Goal: Feedback & Contribution: Submit feedback/report problem

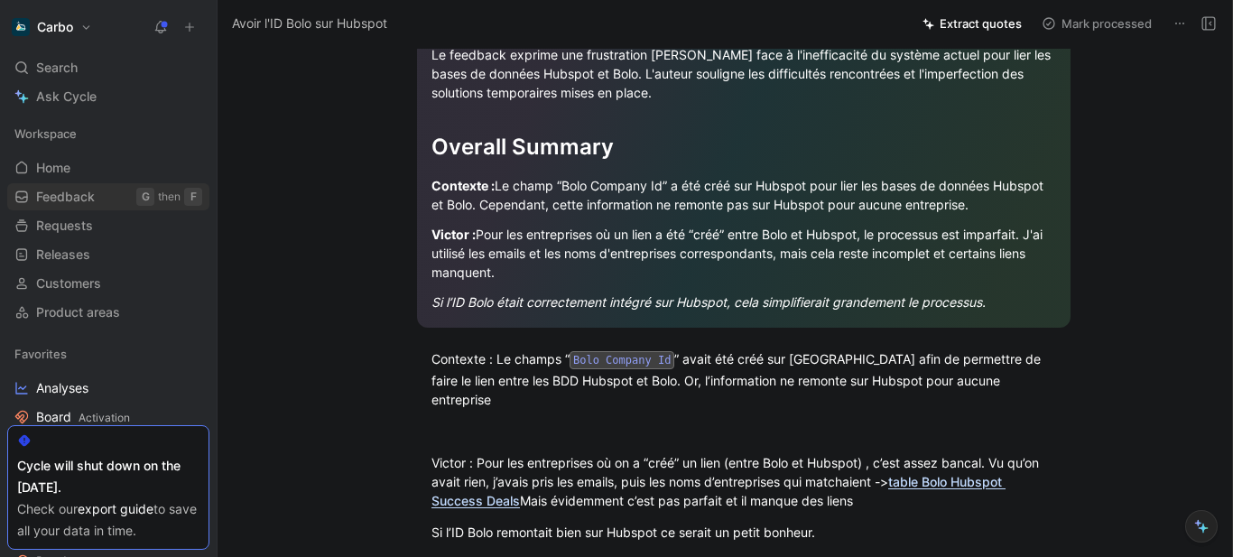
click at [82, 200] on span "Feedback" at bounding box center [65, 197] width 59 height 18
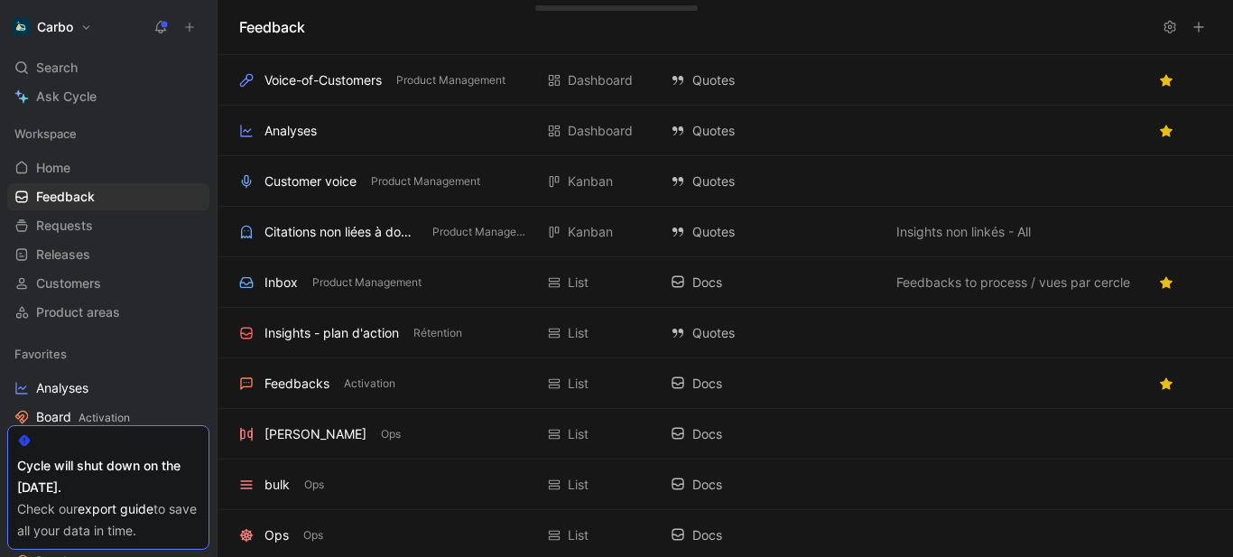
click at [193, 30] on icon at bounding box center [189, 27] width 13 height 13
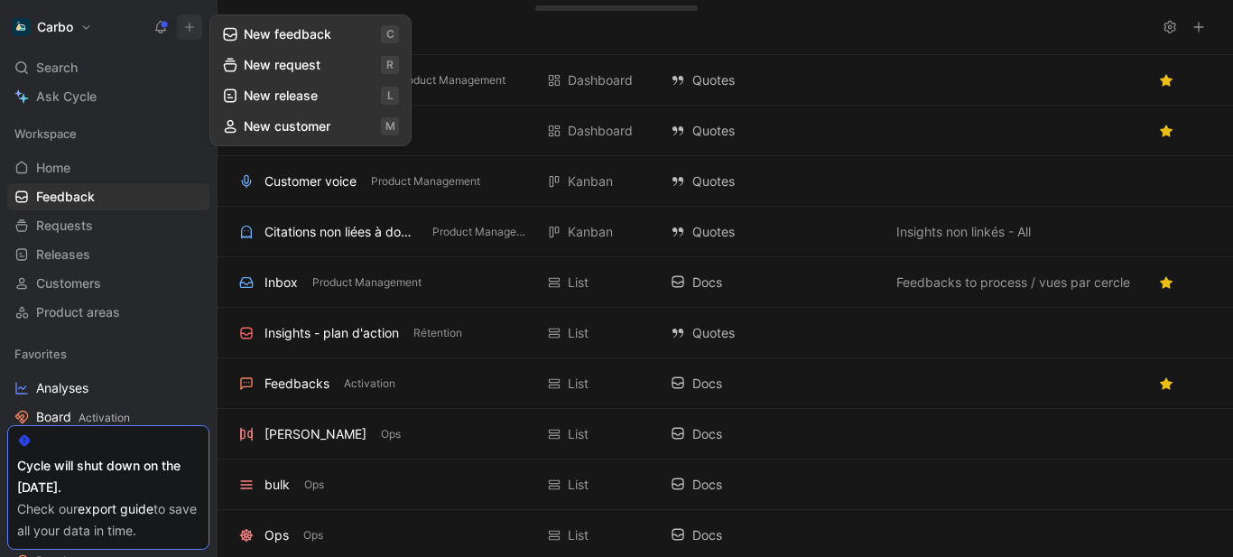
click at [293, 35] on button "New feedback c" at bounding box center [310, 34] width 193 height 31
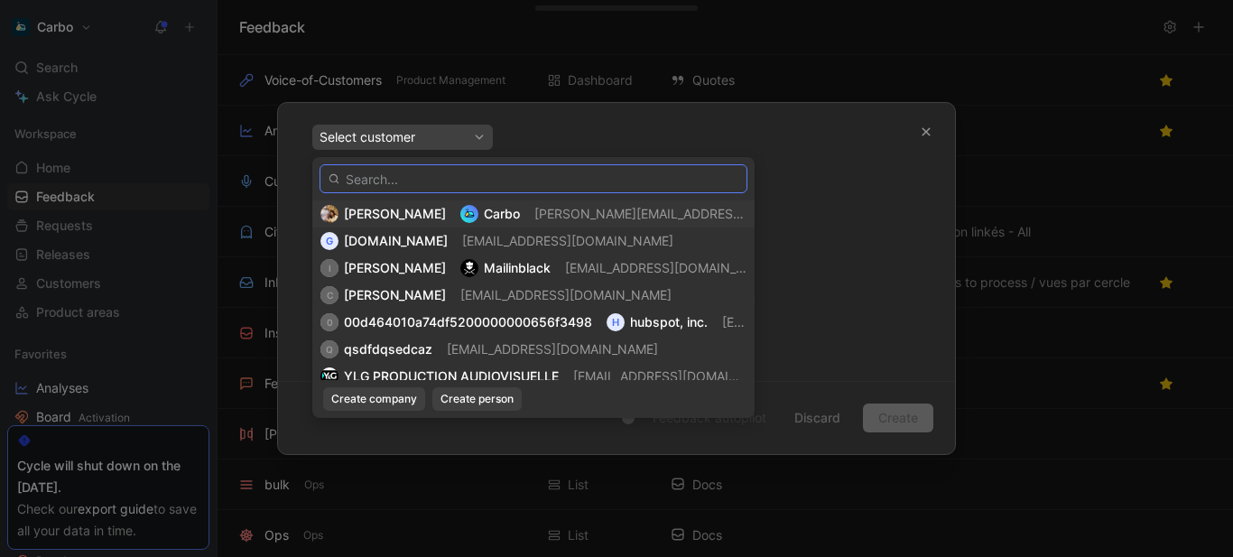
click at [426, 184] on input "text" at bounding box center [534, 178] width 428 height 29
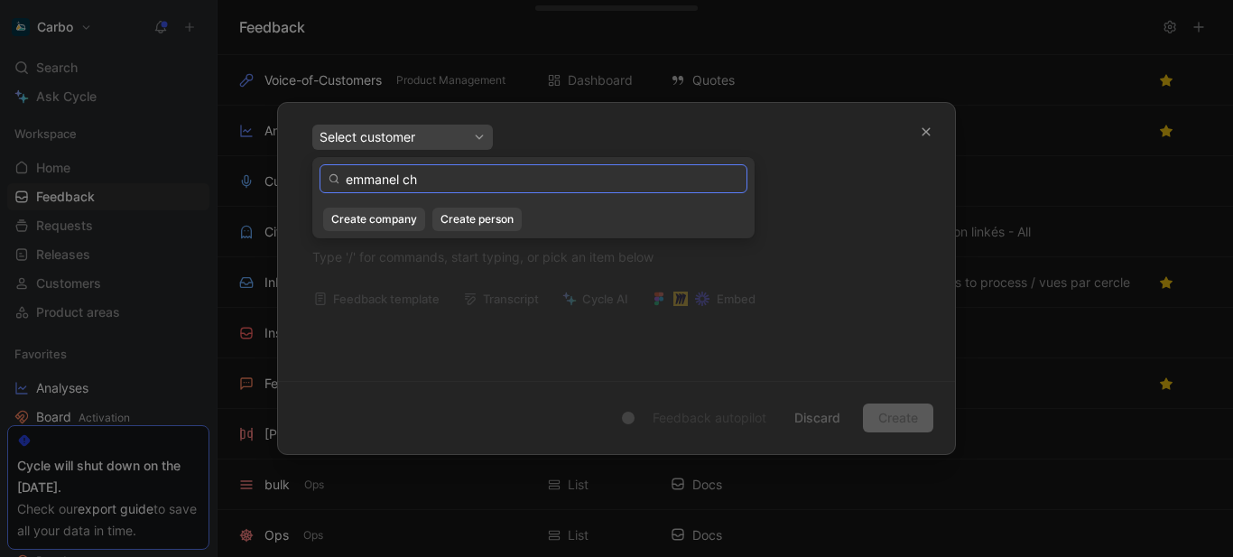
click at [398, 181] on input "emmanel ch" at bounding box center [534, 178] width 428 height 29
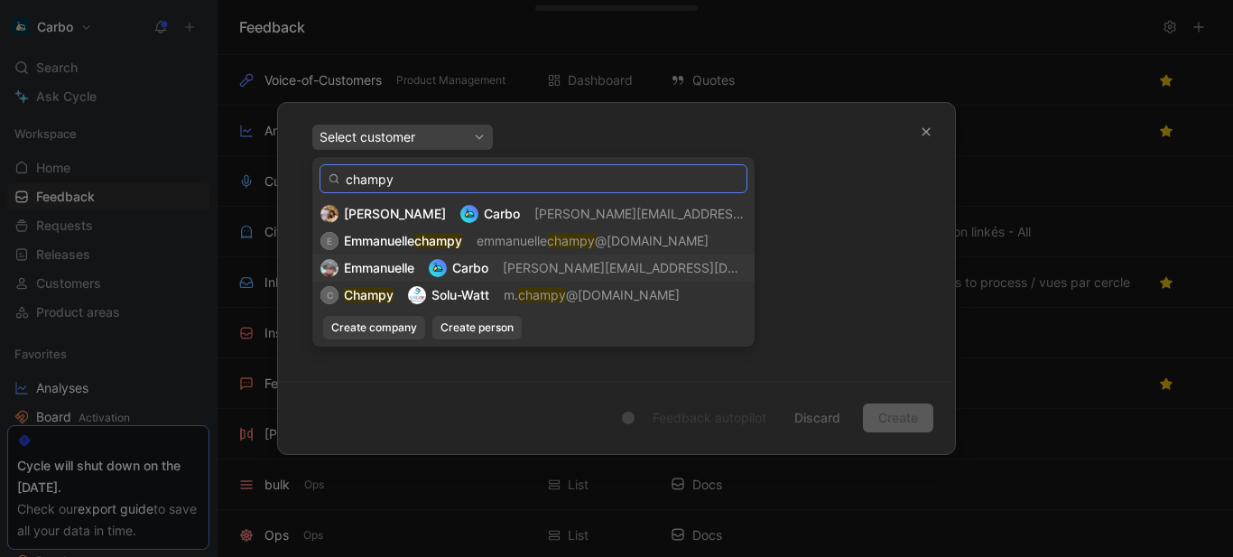
type input "champy"
click at [429, 260] on div "[PERSON_NAME] [PERSON_NAME][EMAIL_ADDRESS][DOMAIN_NAME]" at bounding box center [534, 268] width 426 height 22
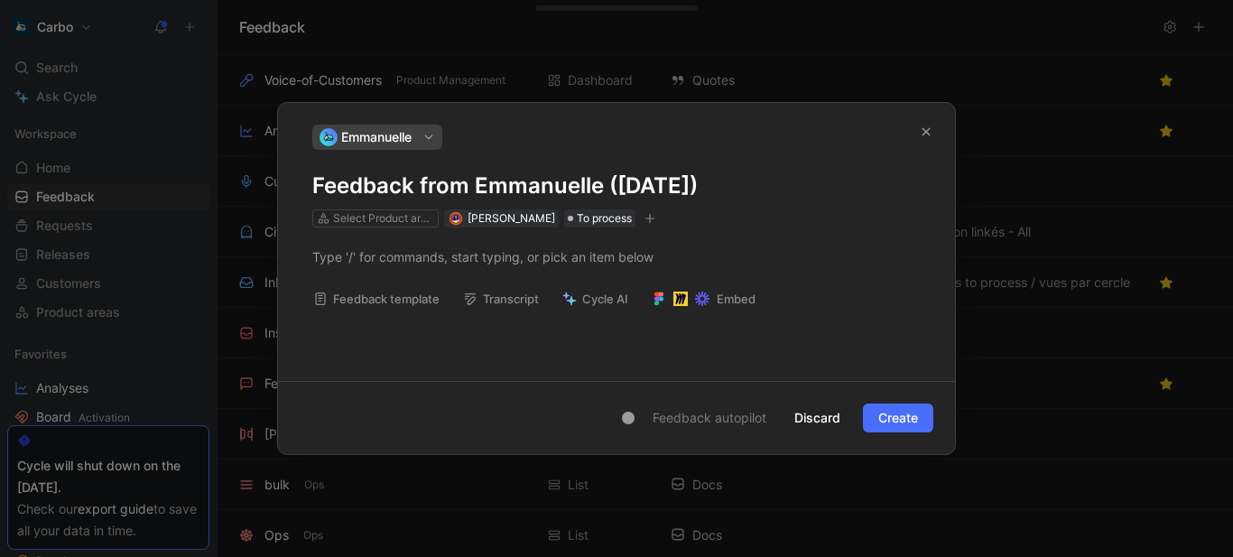
click at [521, 181] on h1 "Feedback from Emmanuelle ([DATE])" at bounding box center [616, 186] width 609 height 29
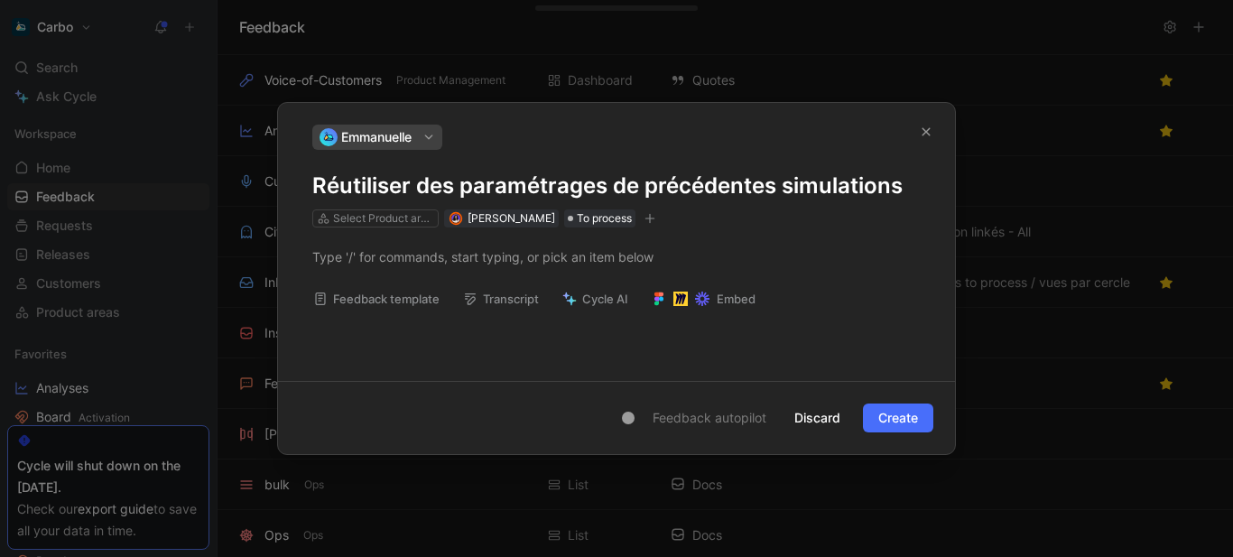
click at [786, 186] on h1 "Réutiliser des paramétrages de précédentes simulations" at bounding box center [616, 186] width 609 height 29
click at [388, 261] on div at bounding box center [616, 256] width 609 height 19
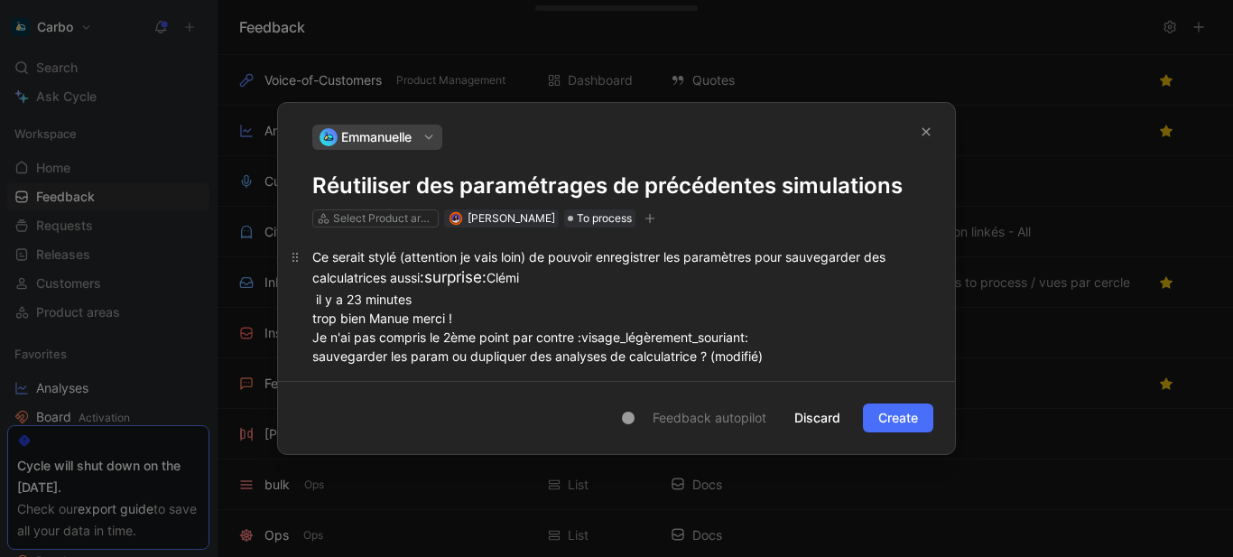
scroll to position [41, 0]
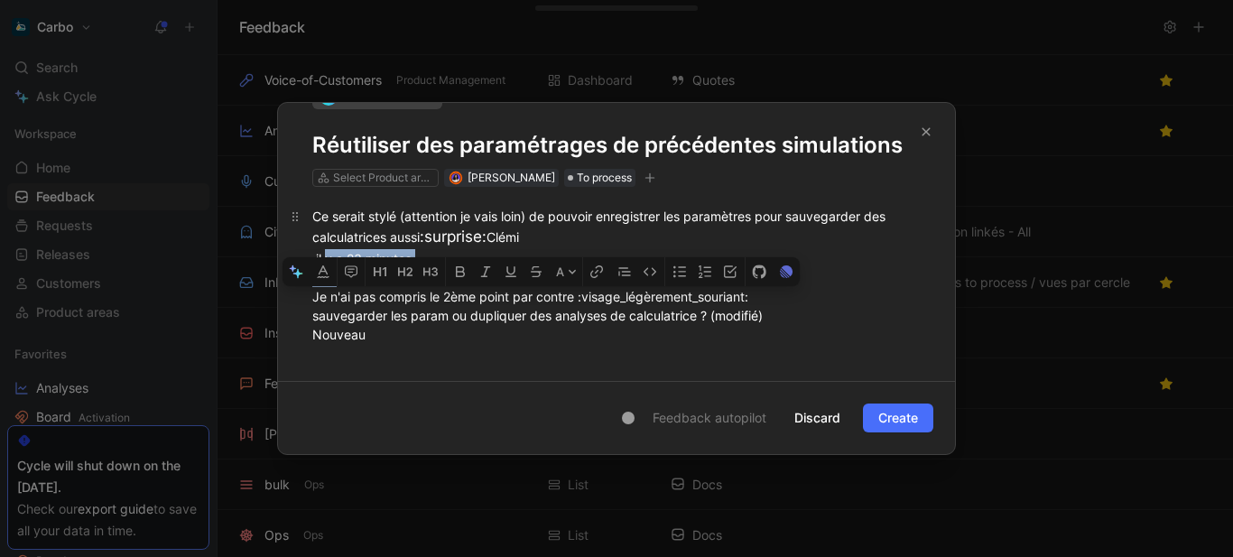
drag, startPoint x: 444, startPoint y: 312, endPoint x: 362, endPoint y: 293, distance: 84.3
click at [362, 293] on div "Ce serait stylé (attention je vais loin) de pouvoir enregistrer les paramètres …" at bounding box center [616, 332] width 609 height 251
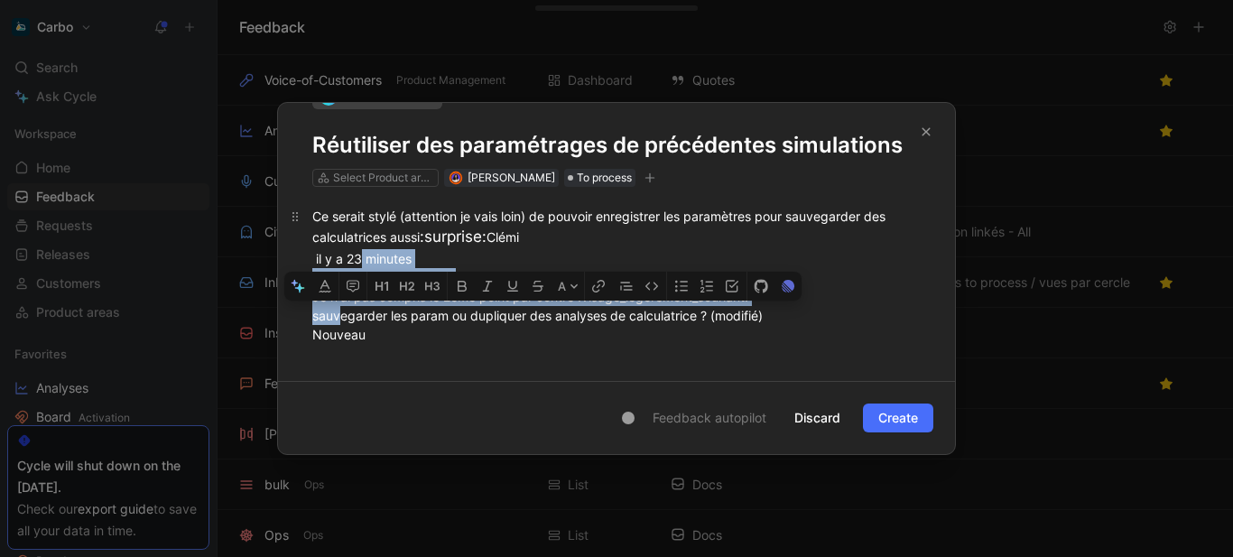
drag, startPoint x: 767, startPoint y: 351, endPoint x: 328, endPoint y: 306, distance: 441.2
click at [328, 306] on div "Ce serait stylé (attention je vais loin) de pouvoir enregistrer les paramètres …" at bounding box center [616, 332] width 609 height 251
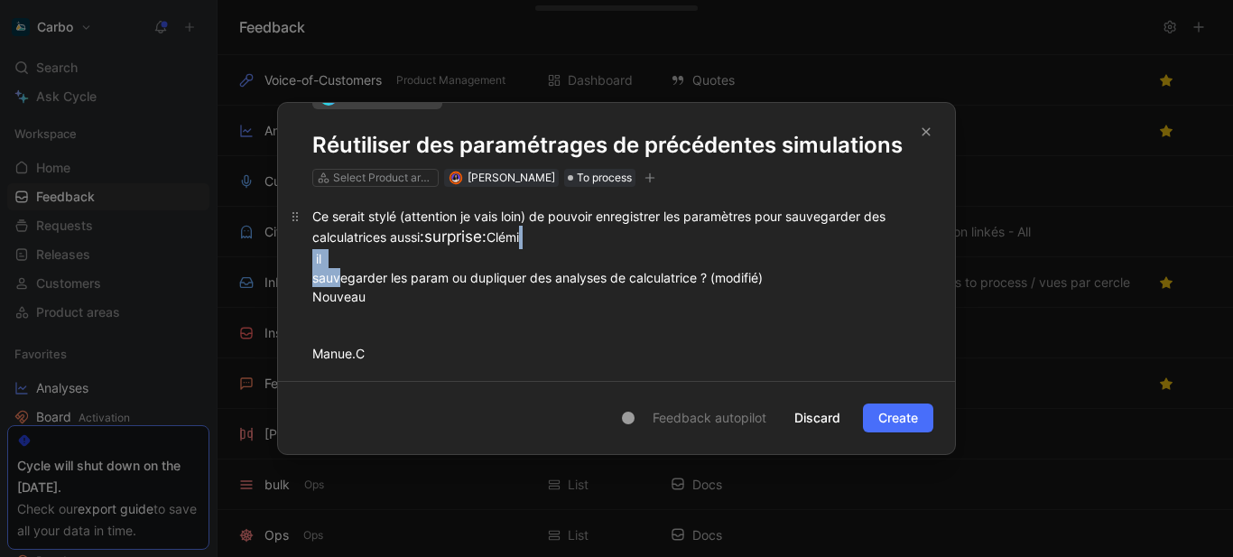
drag, startPoint x: 355, startPoint y: 309, endPoint x: 282, endPoint y: 291, distance: 75.3
click at [282, 291] on p "Ce serait stylé (attention je vais loin) de pouvoir enregistrer les paramètres …" at bounding box center [616, 313] width 677 height 224
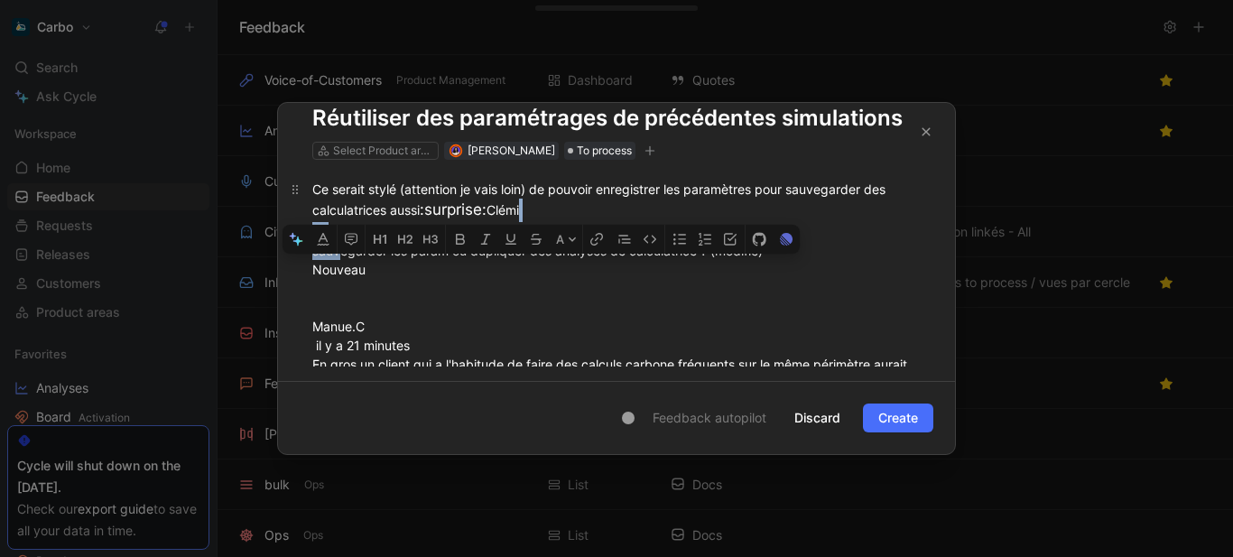
scroll to position [69, 0]
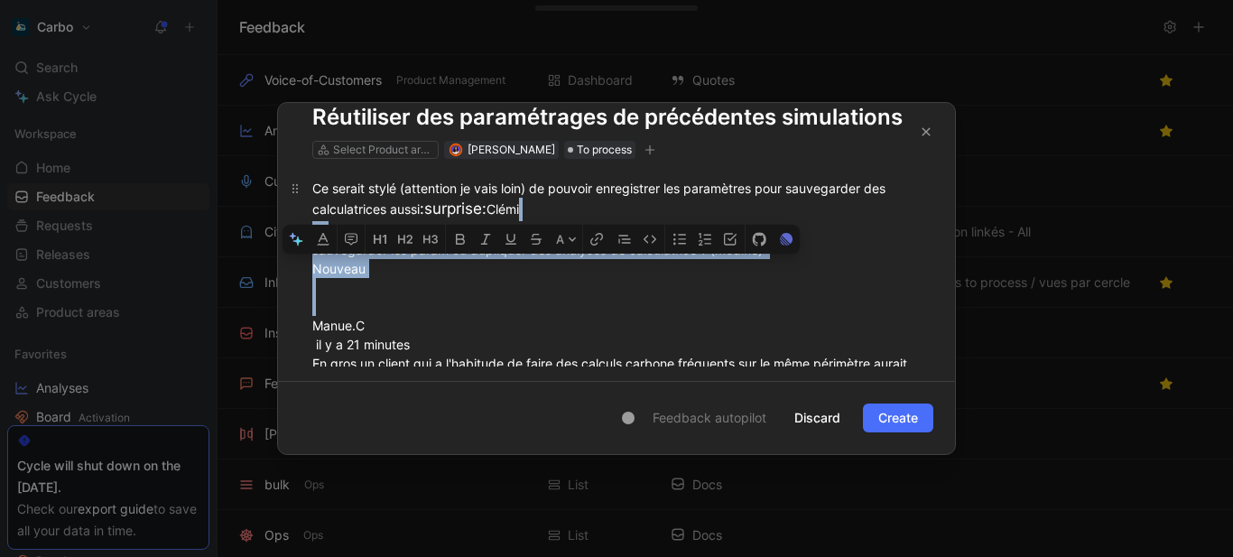
drag, startPoint x: 358, startPoint y: 295, endPoint x: 299, endPoint y: 254, distance: 72.6
click at [299, 254] on p "Ce serait stylé (attention je vais loin) de pouvoir enregistrer les paramètres …" at bounding box center [616, 285] width 677 height 224
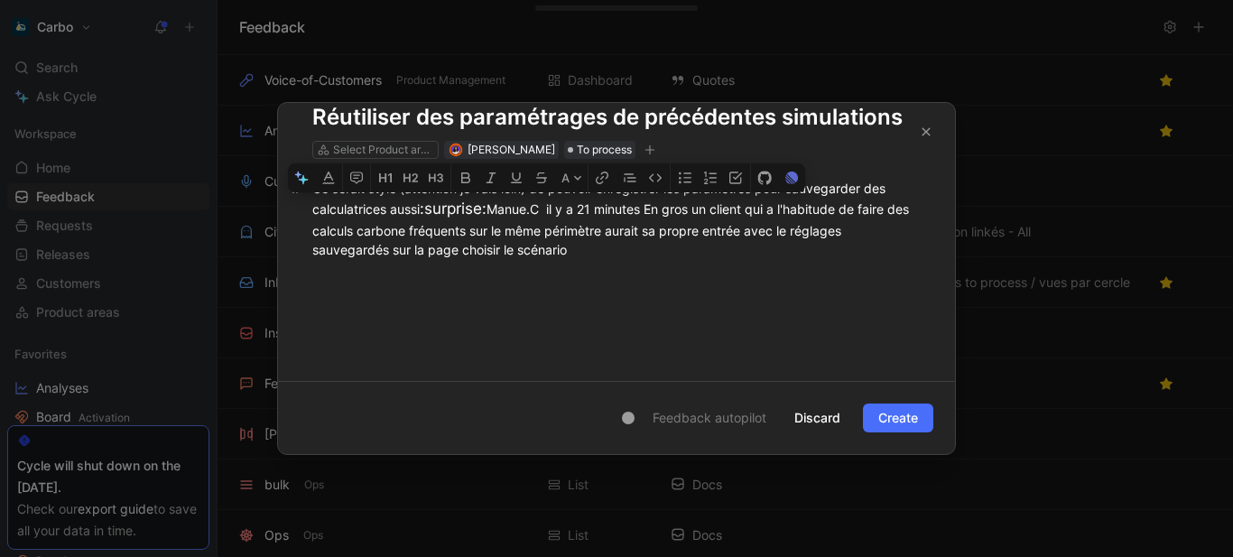
drag, startPoint x: 425, startPoint y: 210, endPoint x: 672, endPoint y: 205, distance: 246.6
click at [672, 205] on div "Ce serait stylé (attention je vais loin) de pouvoir enregistrer les paramètres …" at bounding box center [616, 219] width 609 height 80
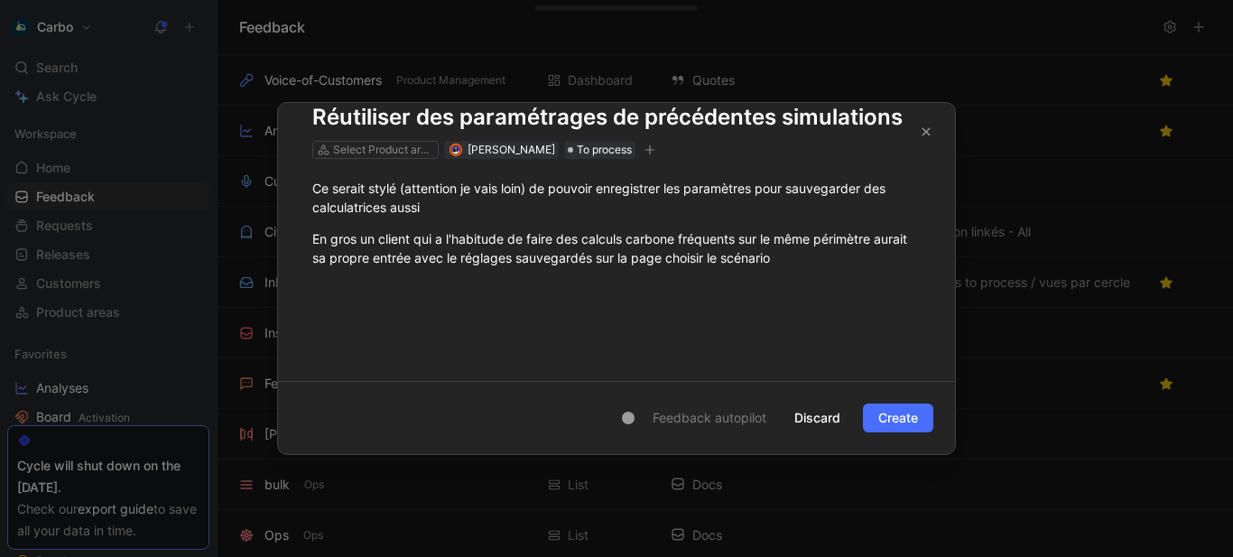
scroll to position [0, 0]
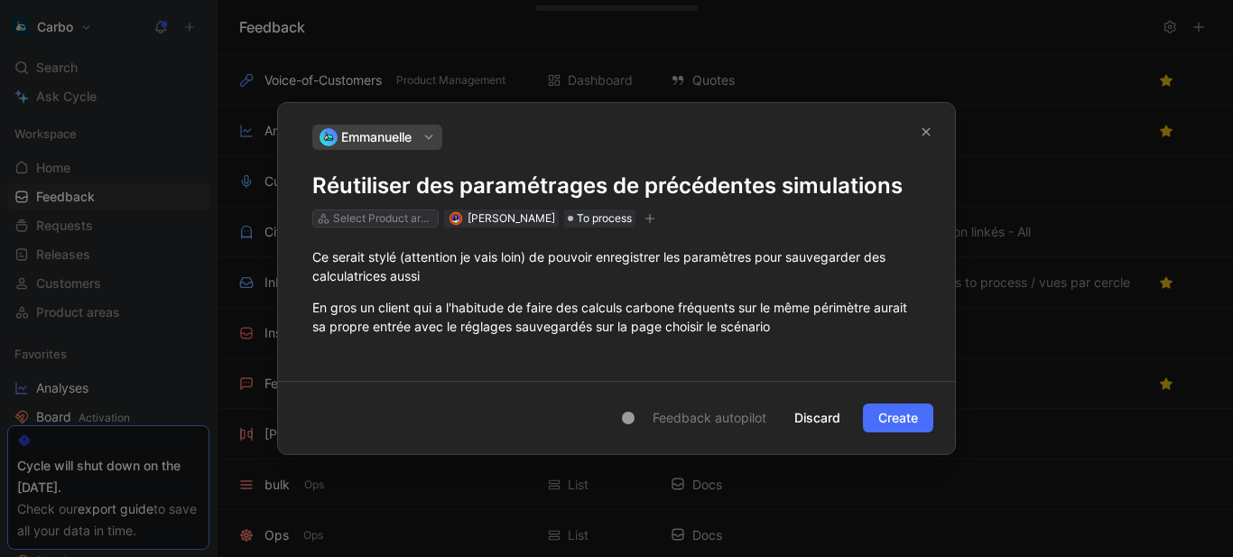
click at [381, 220] on div "Select Product areas" at bounding box center [383, 218] width 101 height 18
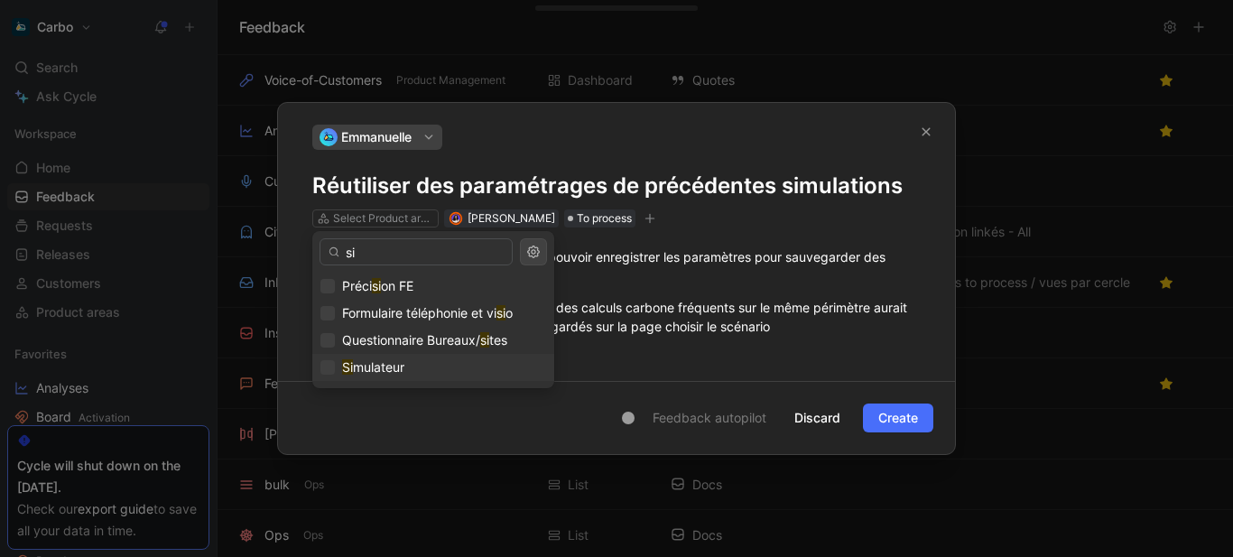
type input "si"
click at [410, 358] on div "Si mulateur" at bounding box center [434, 368] width 226 height 22
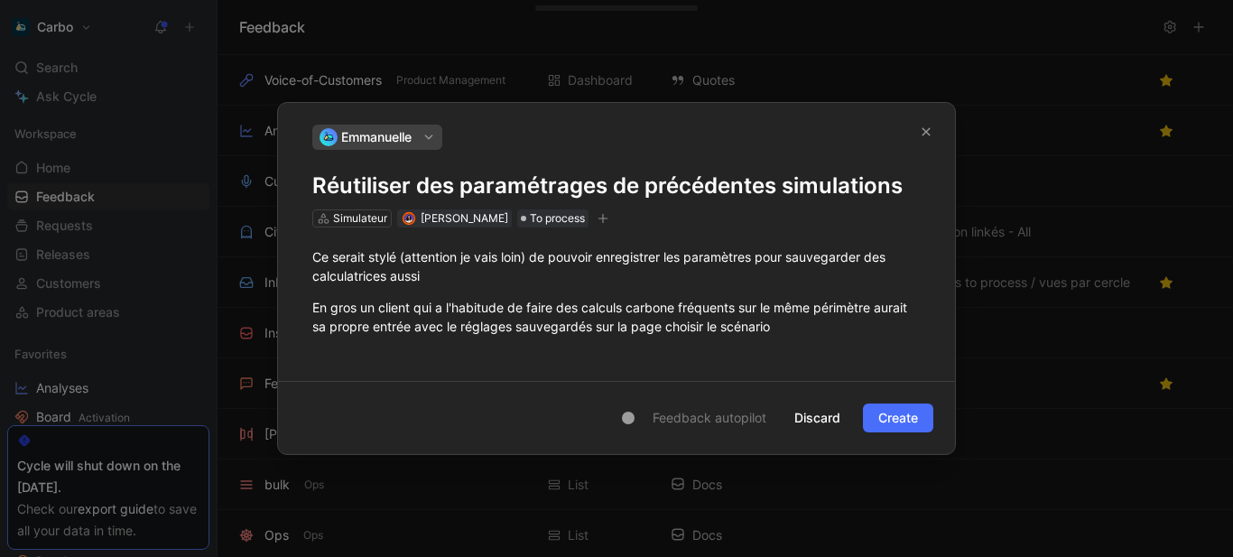
click at [609, 213] on icon "button" at bounding box center [603, 218] width 11 height 11
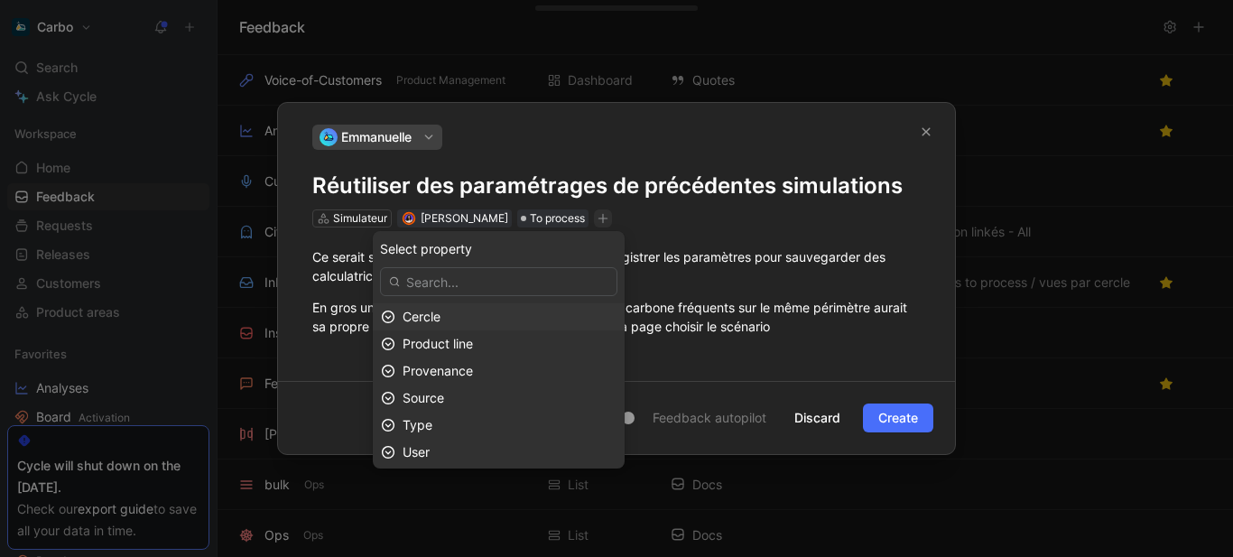
click at [529, 316] on div "Cercle" at bounding box center [510, 317] width 214 height 22
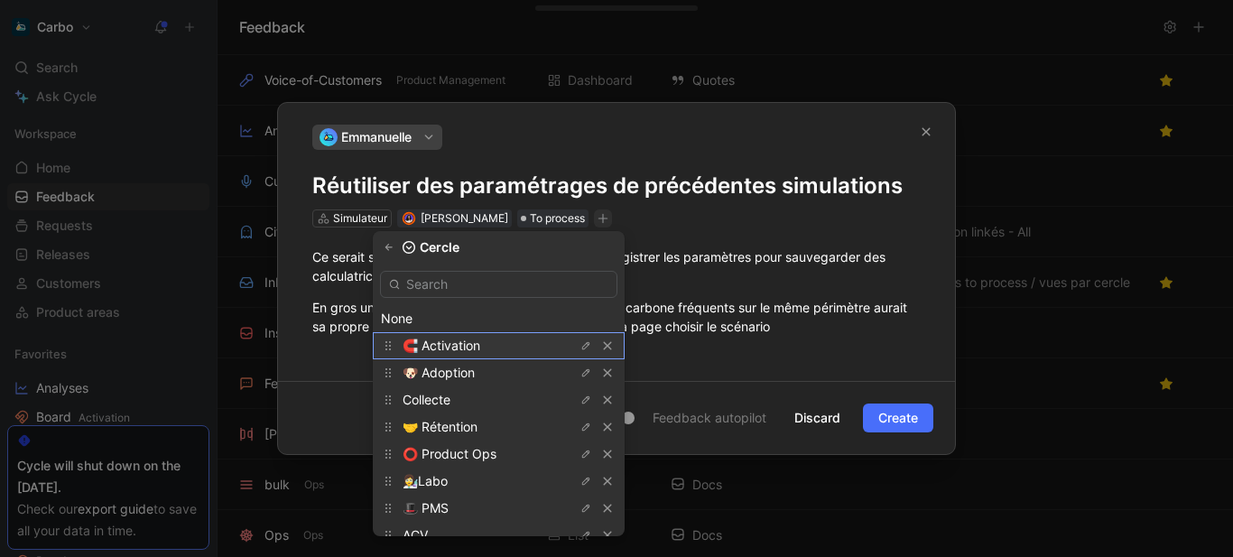
click at [468, 340] on span "🧲 Activation" at bounding box center [442, 345] width 78 height 15
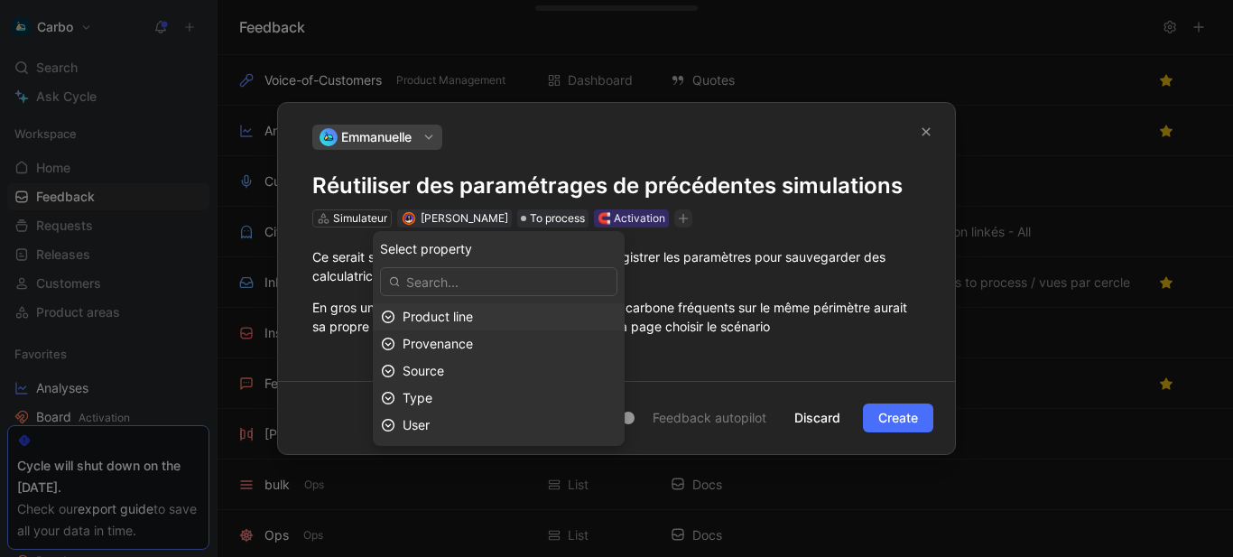
click at [519, 317] on div "Product line" at bounding box center [510, 317] width 214 height 22
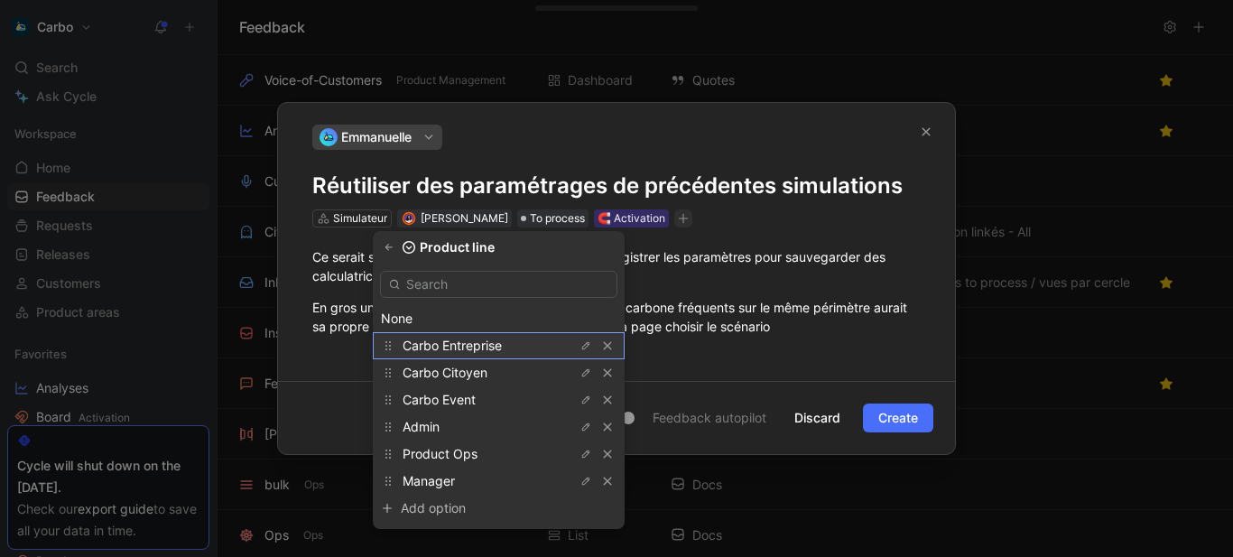
click at [488, 344] on span "Carbo Entreprise" at bounding box center [452, 345] width 99 height 15
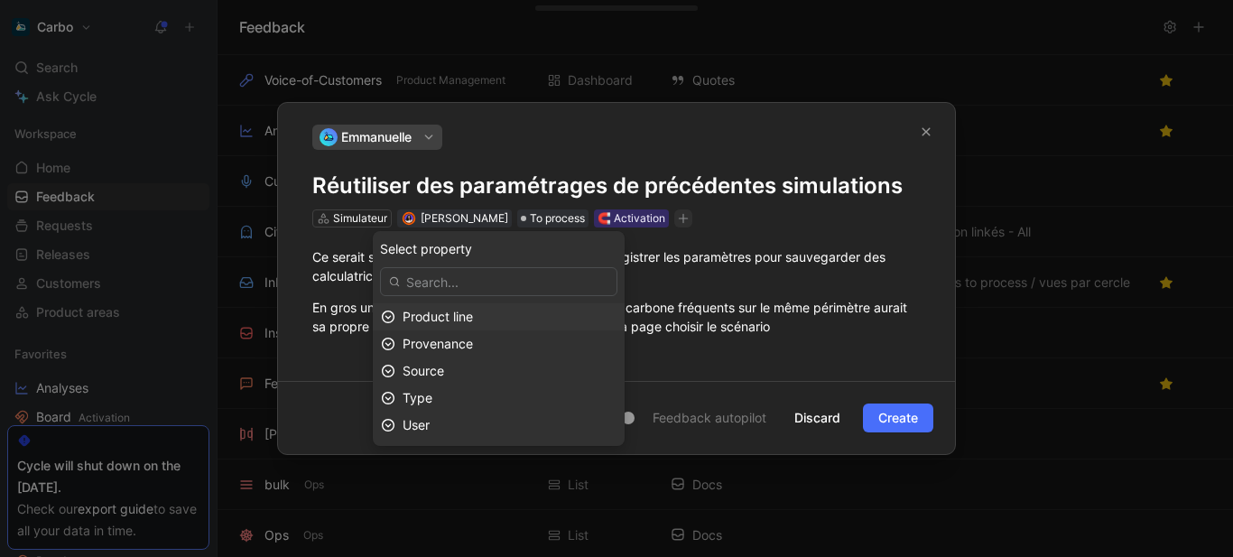
click at [473, 317] on span "Product line" at bounding box center [438, 316] width 70 height 15
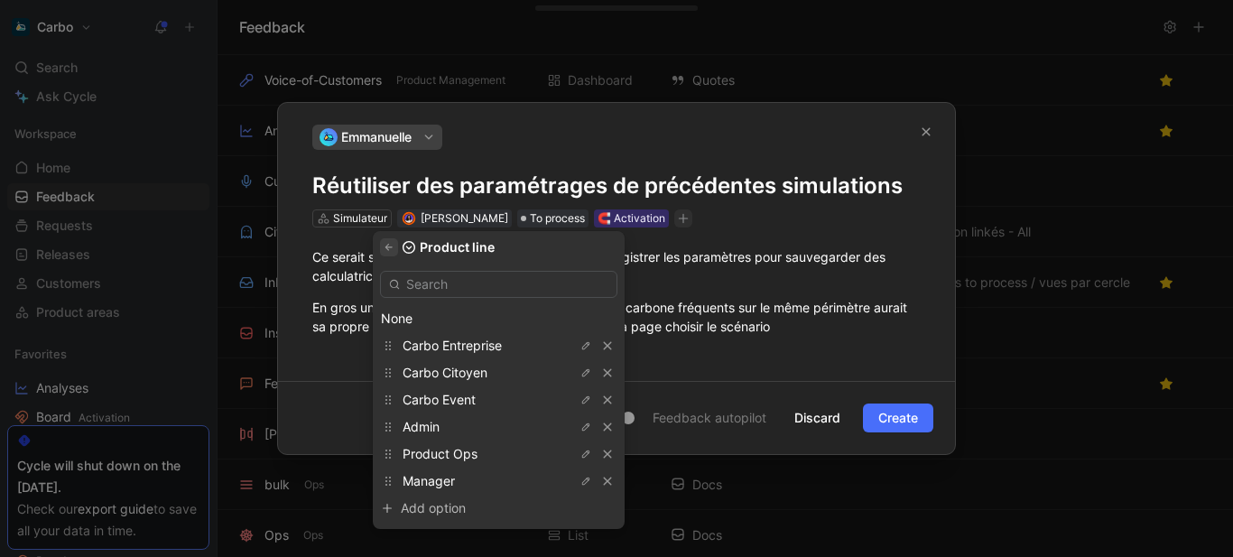
click at [395, 249] on icon "button" at bounding box center [389, 247] width 11 height 11
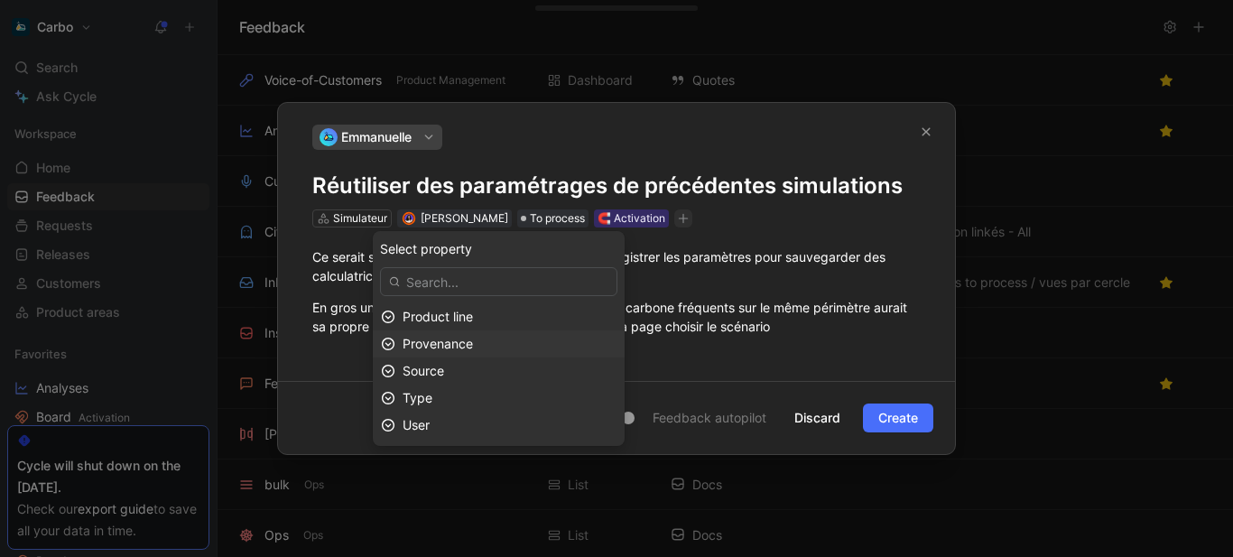
click at [497, 334] on div "Provenance" at bounding box center [510, 344] width 214 height 22
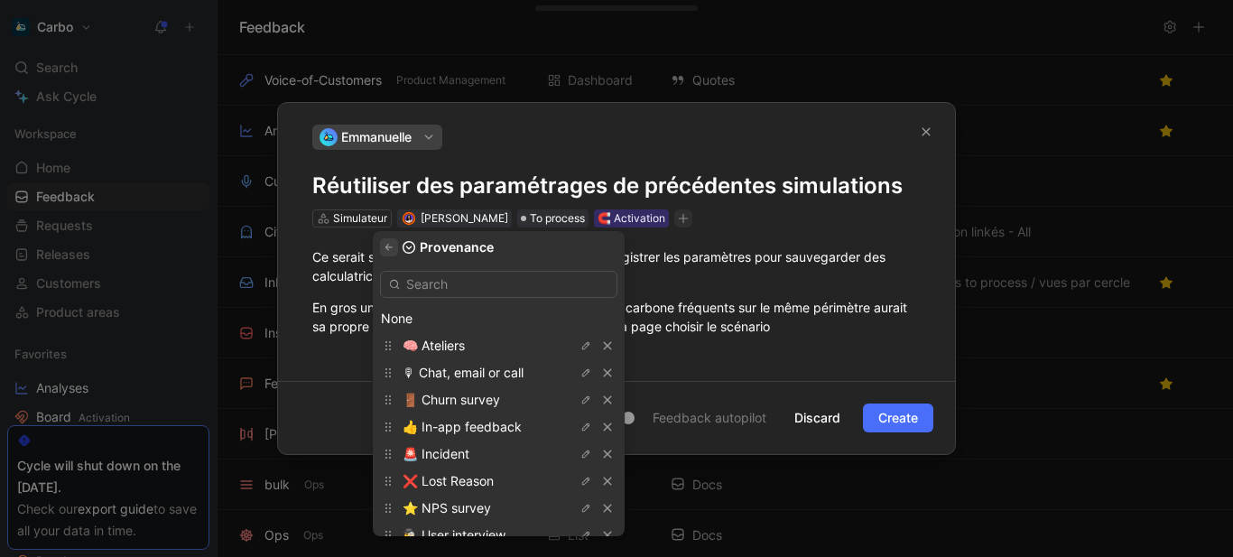
click at [395, 250] on icon "button" at bounding box center [389, 247] width 11 height 11
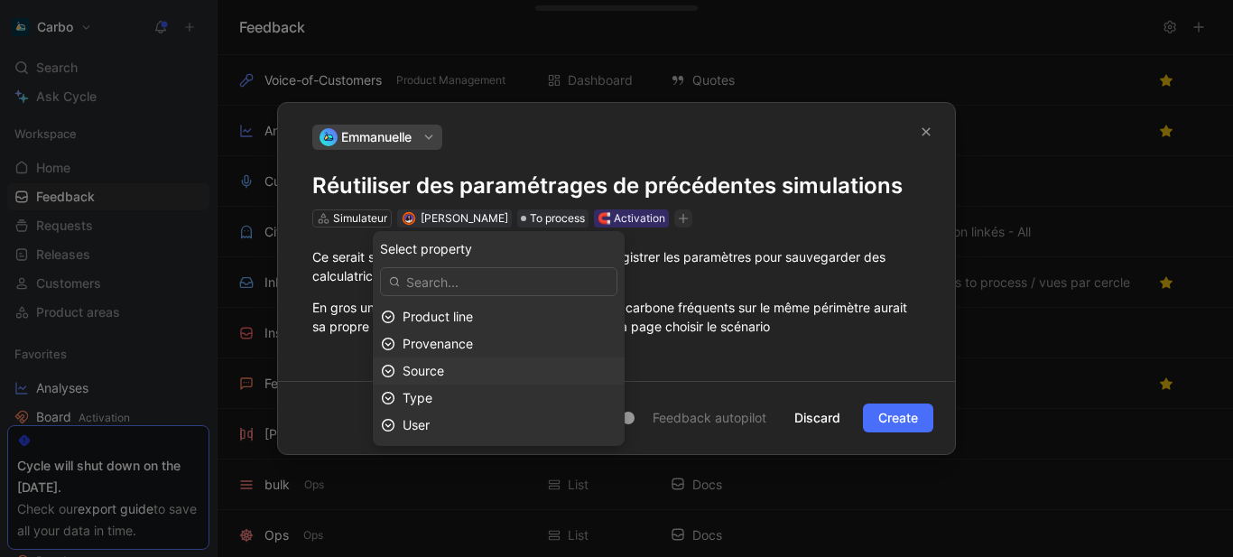
click at [485, 367] on div "Source" at bounding box center [510, 371] width 214 height 22
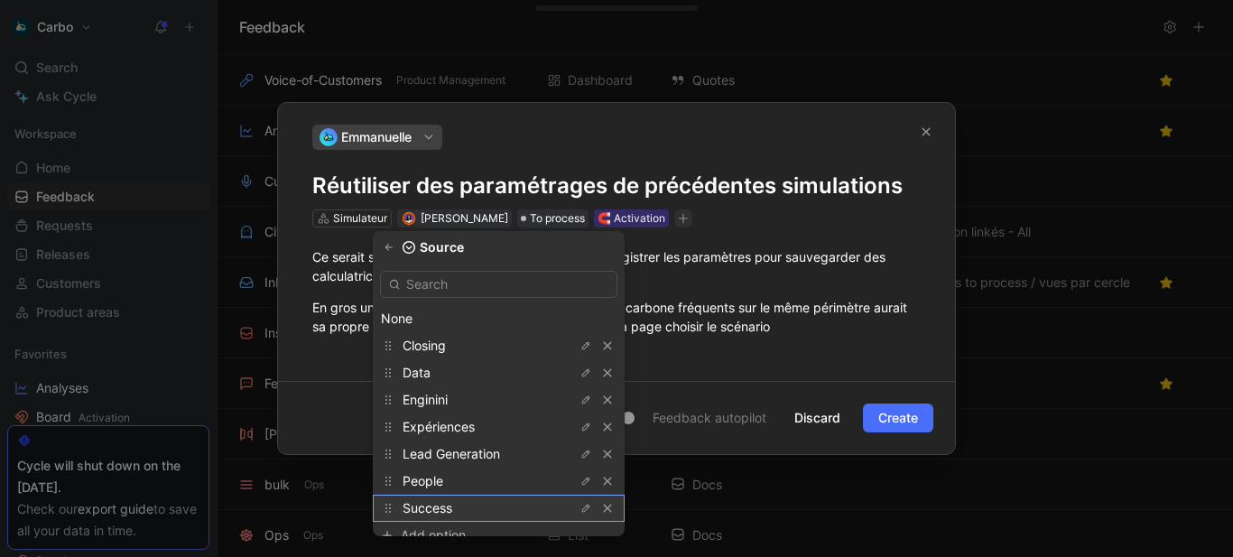
click at [479, 505] on div "Success" at bounding box center [470, 509] width 135 height 22
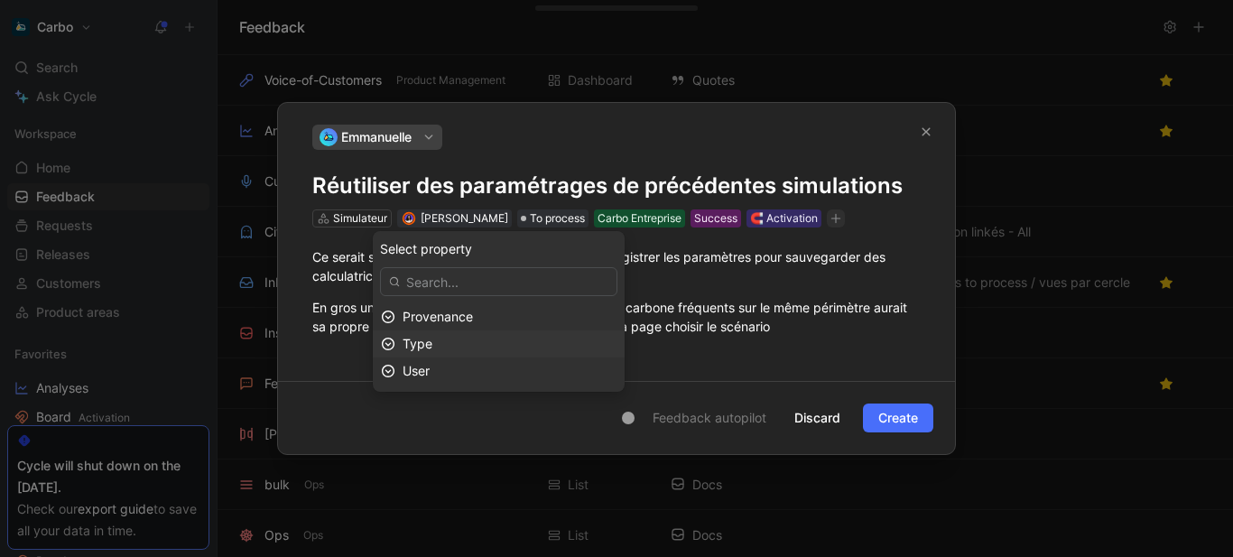
click at [475, 350] on div "Type" at bounding box center [510, 344] width 214 height 22
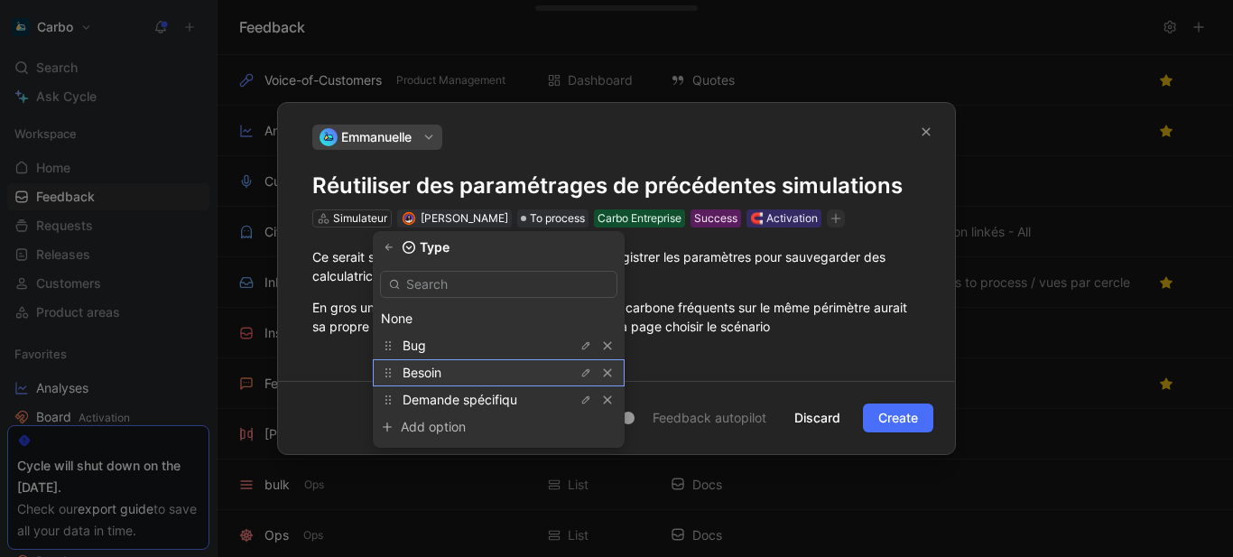
click at [466, 373] on div "Besoin" at bounding box center [470, 373] width 135 height 22
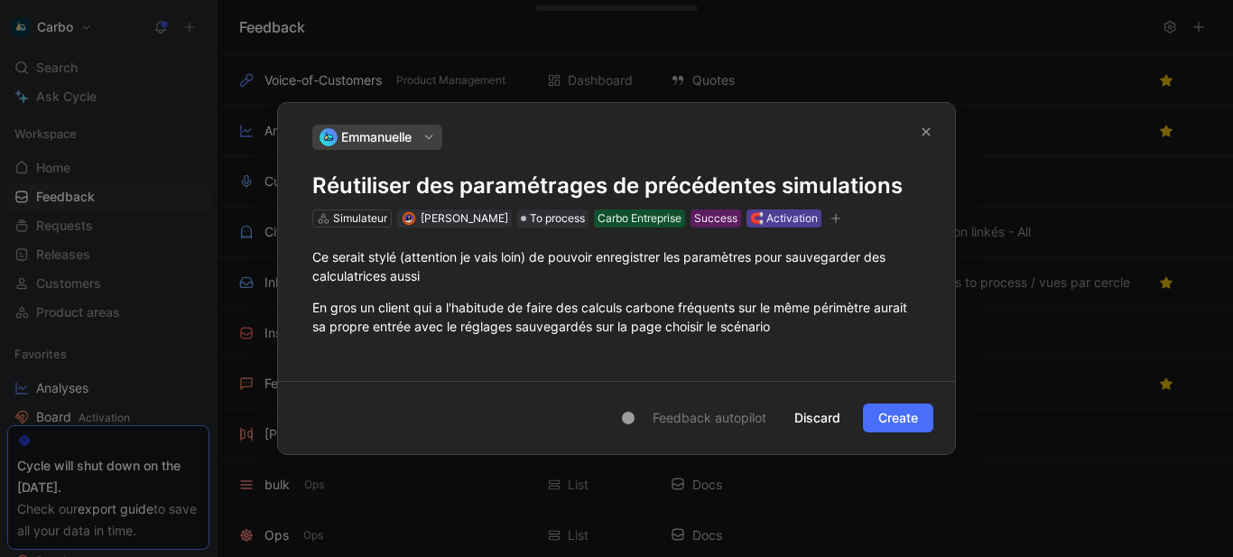
click at [814, 211] on div "🧲 Activation" at bounding box center [784, 218] width 68 height 18
click at [796, 217] on div "🧲 Activation" at bounding box center [784, 218] width 68 height 18
click at [842, 219] on icon "button" at bounding box center [836, 218] width 11 height 11
click at [837, 209] on div "🧲 Activation" at bounding box center [831, 218] width 68 height 18
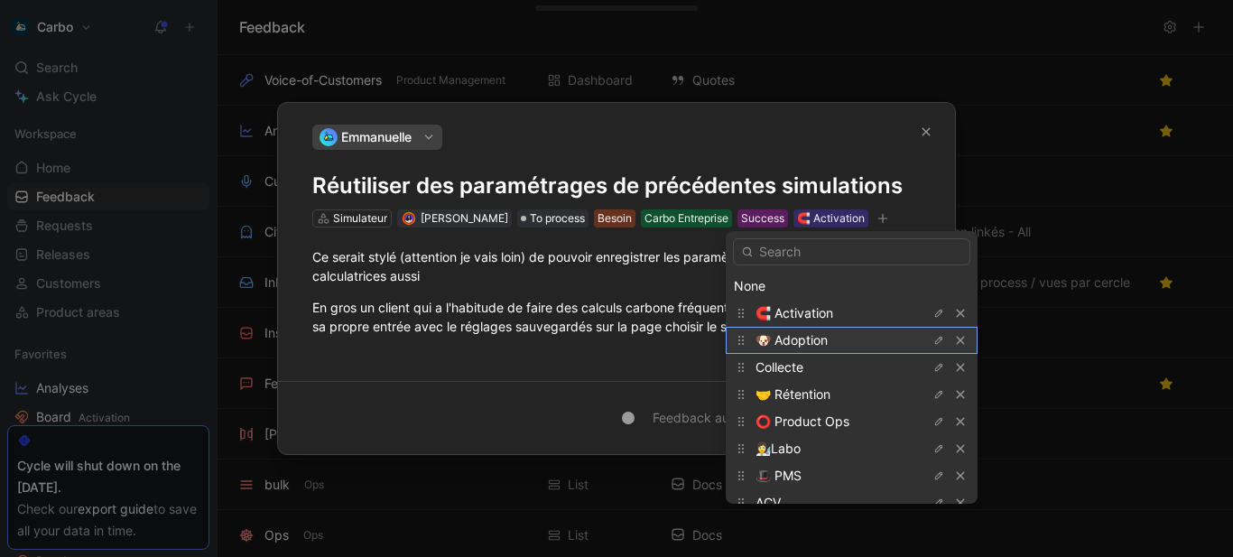
click at [788, 340] on span "🐶 Adoption" at bounding box center [792, 339] width 72 height 15
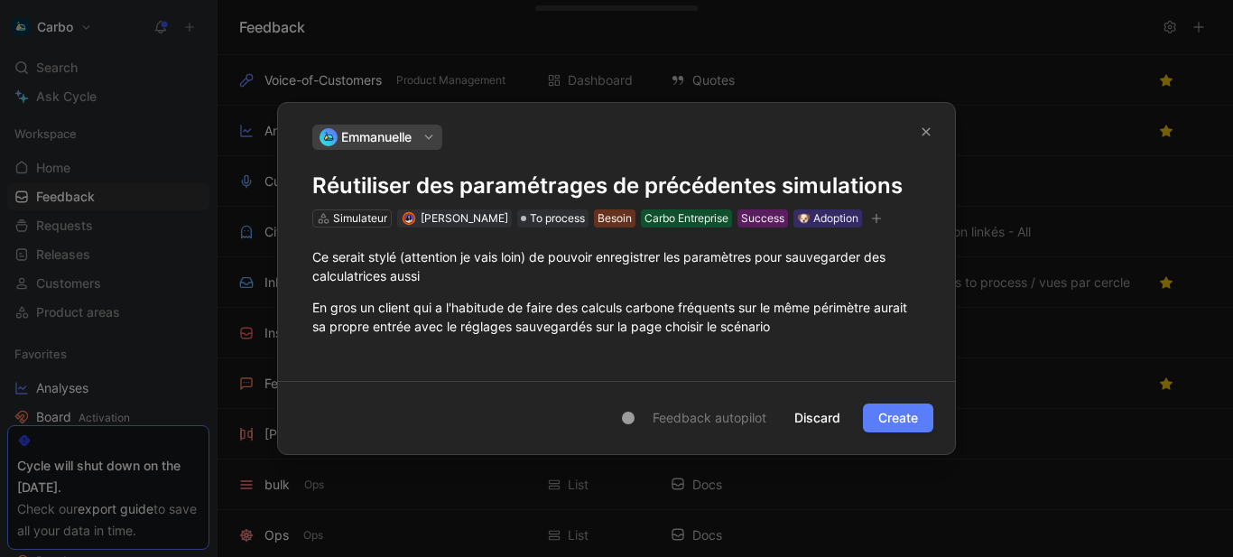
click at [910, 414] on span "Create" at bounding box center [899, 418] width 40 height 22
